Goal: Find specific page/section: Find specific page/section

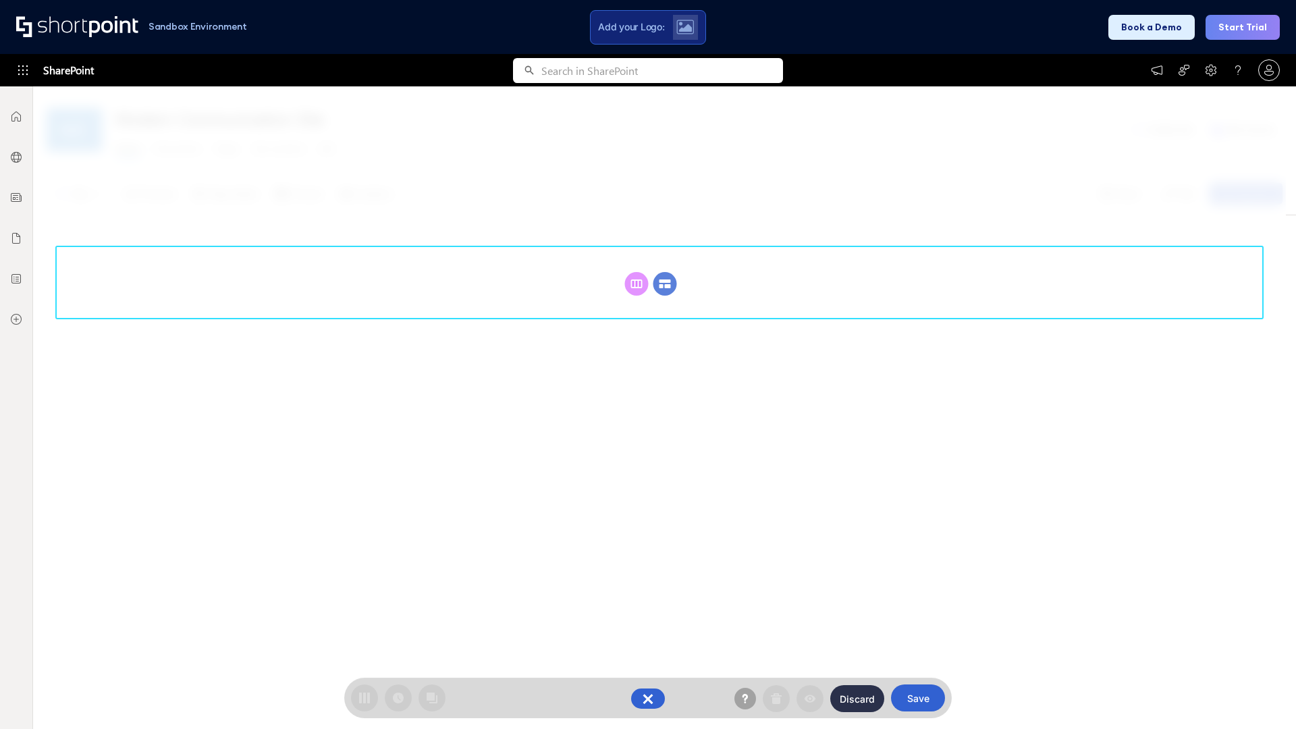
click at [665, 272] on circle at bounding box center [666, 284] width 24 height 24
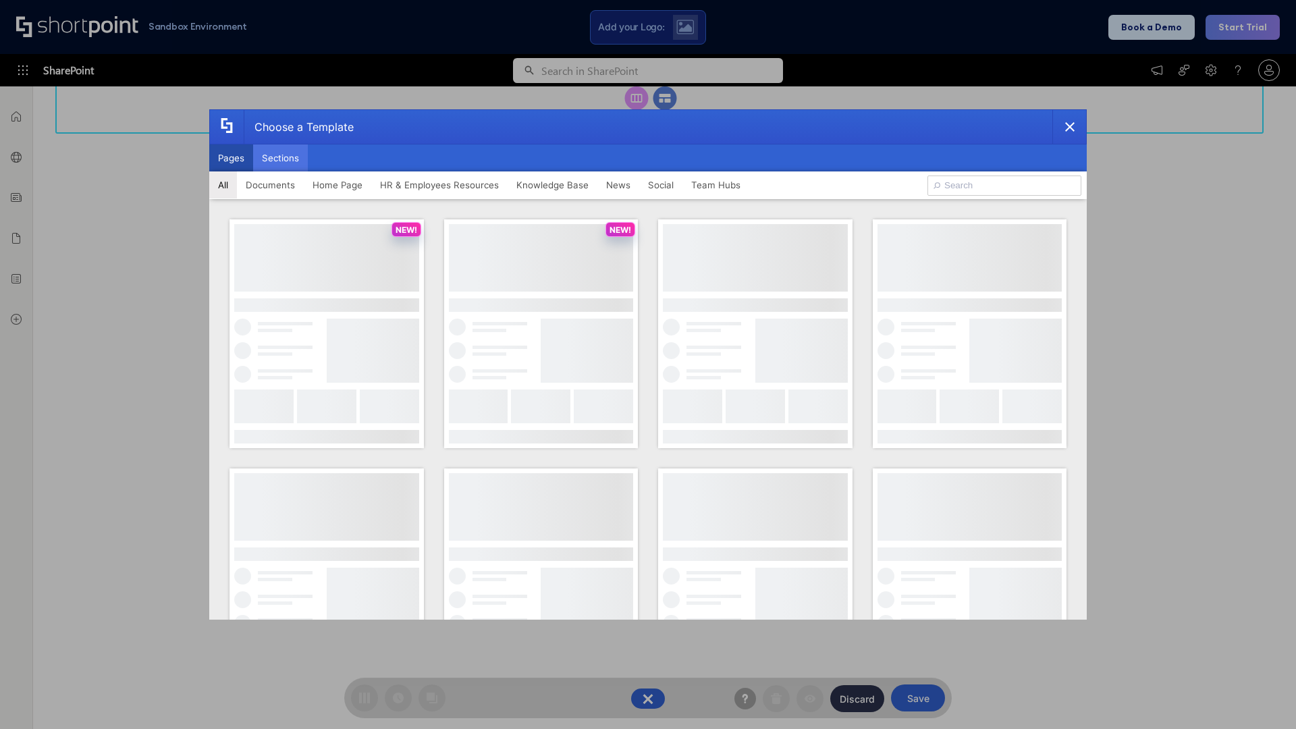
click at [280, 158] on button "Sections" at bounding box center [280, 157] width 55 height 27
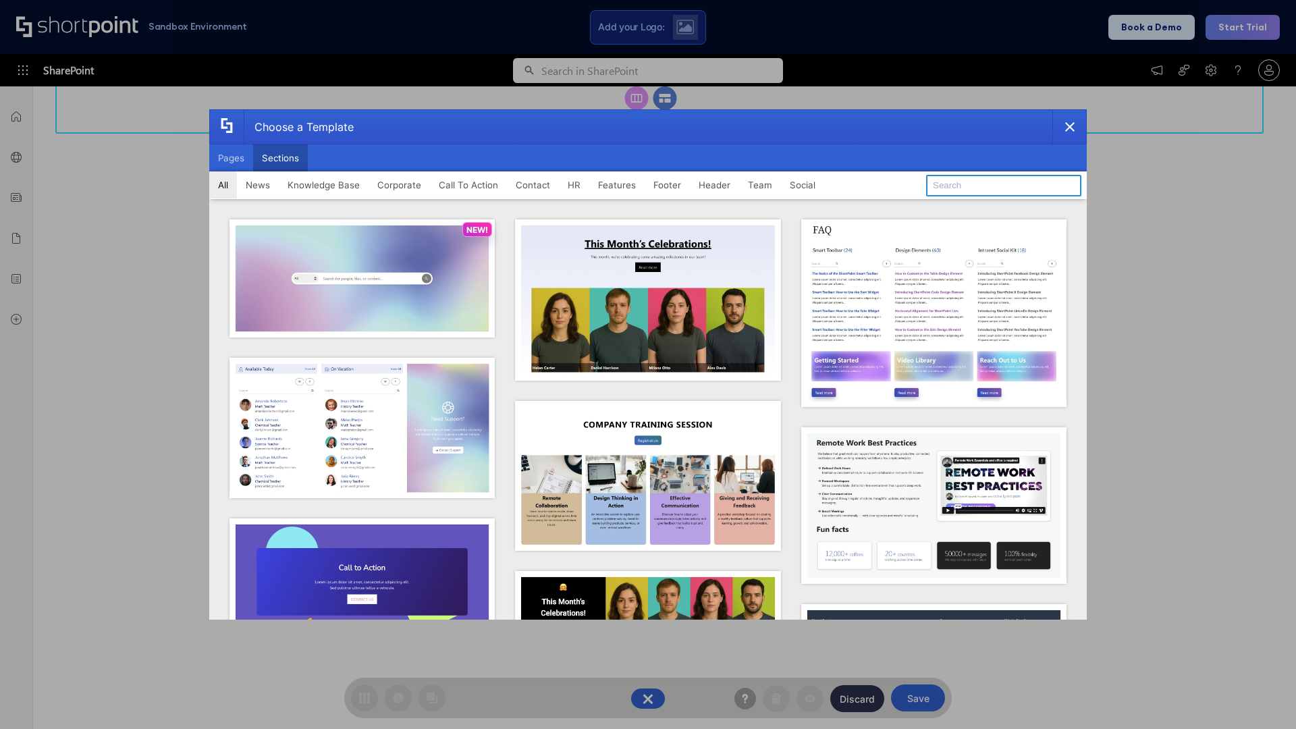
type input "Footer 1"
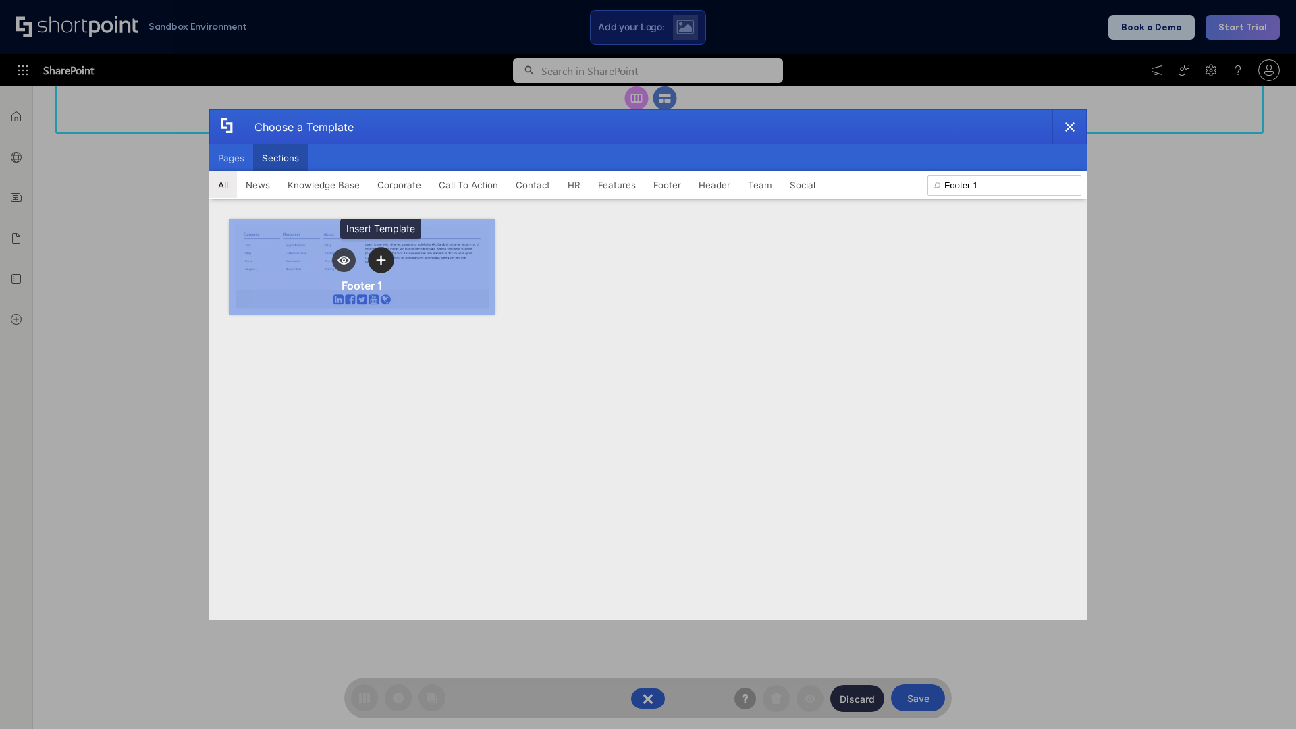
click at [381, 260] on icon "template selector" at bounding box center [380, 260] width 9 height 9
